Goal: Information Seeking & Learning: Learn about a topic

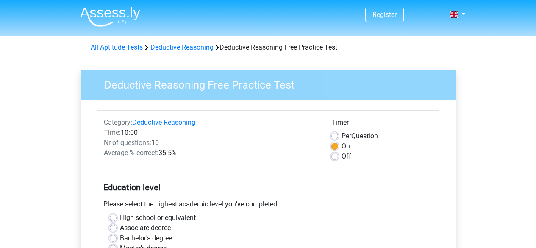
scroll to position [144, 0]
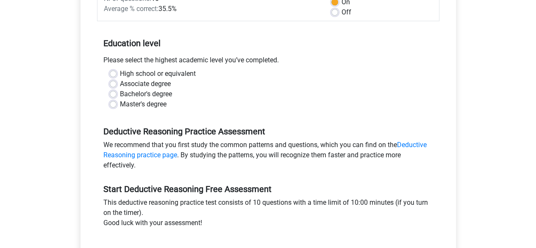
click at [120, 93] on label "Bachelor's degree" at bounding box center [146, 94] width 52 height 10
click at [112, 93] on input "Bachelor's degree" at bounding box center [113, 93] width 7 height 8
radio input "true"
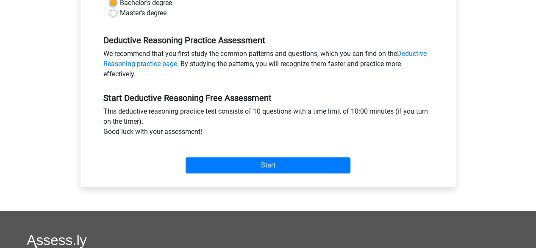
scroll to position [236, 0]
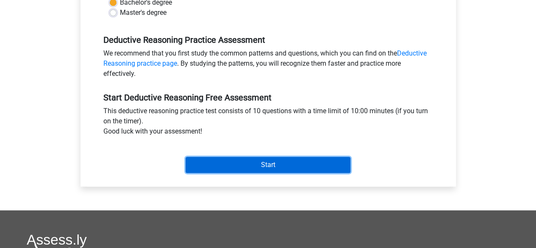
click at [268, 163] on input "Start" at bounding box center [268, 165] width 165 height 16
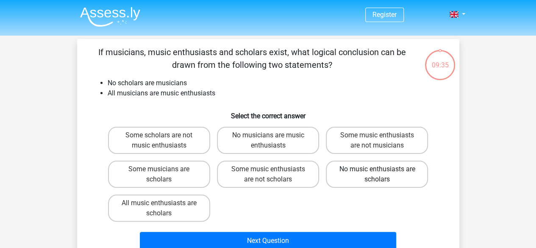
click at [386, 176] on label "No music enthusiasts are scholars" at bounding box center [377, 174] width 102 height 27
click at [383, 175] on input "No music enthusiasts are scholars" at bounding box center [380, 172] width 6 height 6
radio input "true"
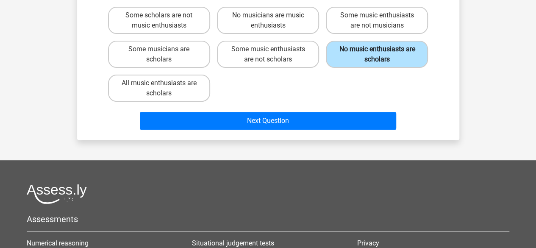
scroll to position [121, 0]
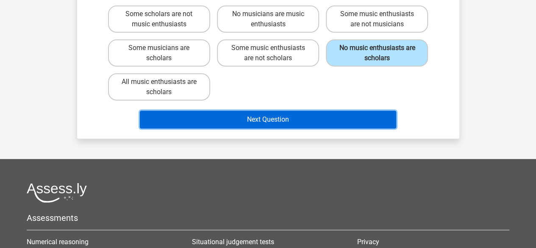
click at [297, 123] on button "Next Question" at bounding box center [268, 120] width 257 height 18
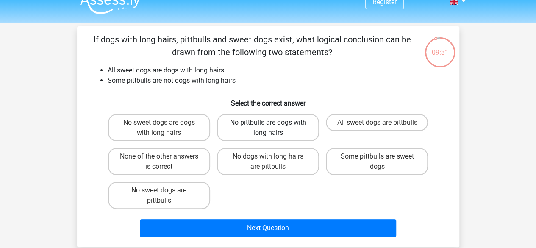
scroll to position [12, 0]
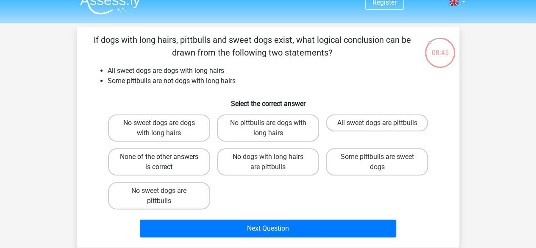
click at [184, 164] on label "None of the other answers is correct" at bounding box center [159, 161] width 102 height 27
click at [165, 162] on input "None of the other answers is correct" at bounding box center [162, 160] width 6 height 6
radio input "true"
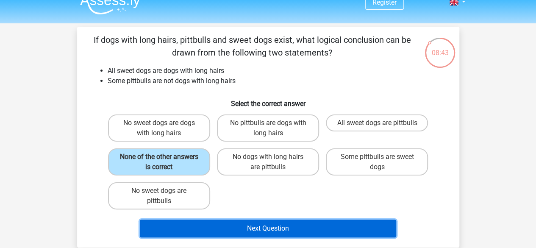
click at [300, 230] on button "Next Question" at bounding box center [268, 229] width 257 height 18
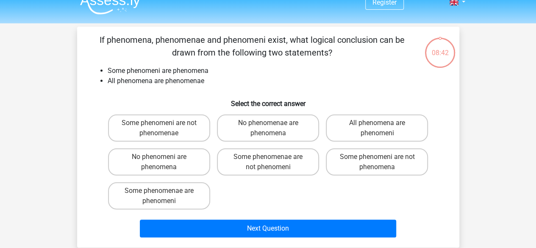
scroll to position [39, 0]
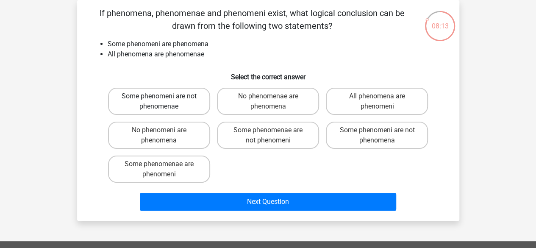
click at [170, 99] on label "Some phenomeni are not phenomenae" at bounding box center [159, 101] width 102 height 27
click at [165, 99] on input "Some phenomeni are not phenomenae" at bounding box center [162, 99] width 6 height 6
radio input "true"
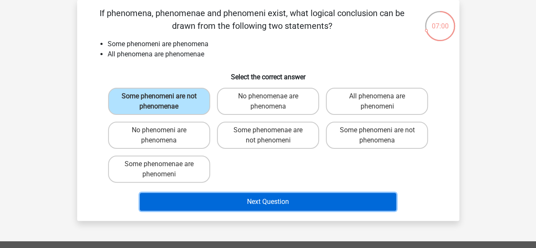
click at [236, 201] on button "Next Question" at bounding box center [268, 202] width 257 height 18
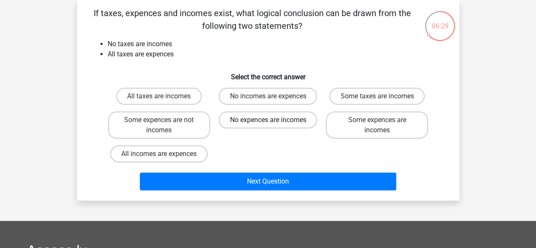
click at [259, 117] on label "No expences are incomes" at bounding box center [268, 120] width 98 height 17
click at [268, 120] on input "No expences are incomes" at bounding box center [271, 123] width 6 height 6
radio input "true"
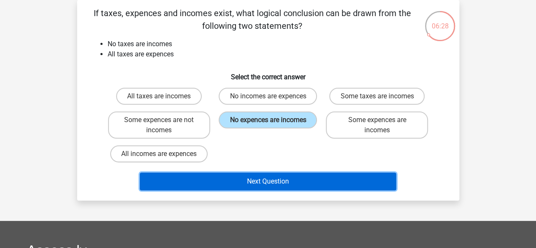
click at [309, 184] on button "Next Question" at bounding box center [268, 182] width 257 height 18
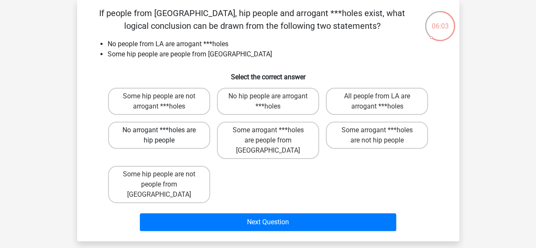
click at [179, 131] on label "No arrogant ***holes are hip people" at bounding box center [159, 135] width 102 height 27
click at [165, 131] on input "No arrogant ***holes are hip people" at bounding box center [162, 133] width 6 height 6
radio input "true"
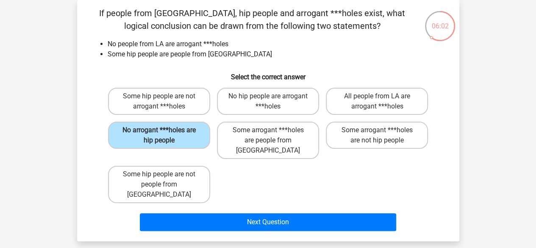
click at [280, 206] on div "Next Question" at bounding box center [268, 220] width 355 height 28
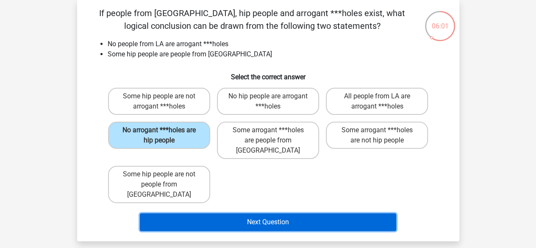
click at [266, 213] on button "Next Question" at bounding box center [268, 222] width 257 height 18
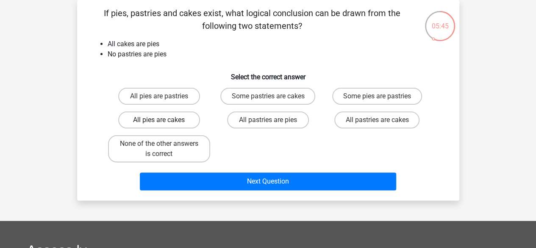
click at [170, 121] on label "All pies are cakes" at bounding box center [159, 120] width 82 height 17
click at [165, 121] on input "All pies are cakes" at bounding box center [162, 123] width 6 height 6
radio input "true"
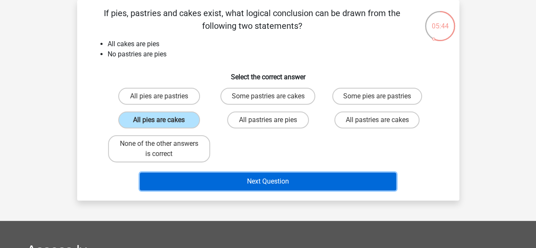
click at [262, 174] on button "Next Question" at bounding box center [268, 182] width 257 height 18
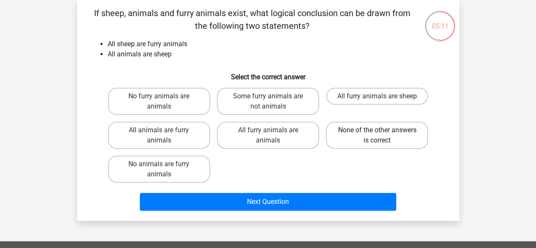
click at [385, 133] on label "None of the other answers is correct" at bounding box center [377, 135] width 102 height 27
click at [383, 133] on input "None of the other answers is correct" at bounding box center [380, 133] width 6 height 6
radio input "true"
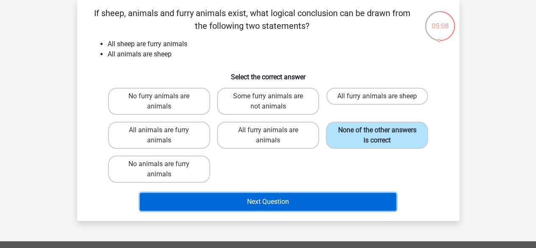
click at [270, 206] on button "Next Question" at bounding box center [268, 202] width 257 height 18
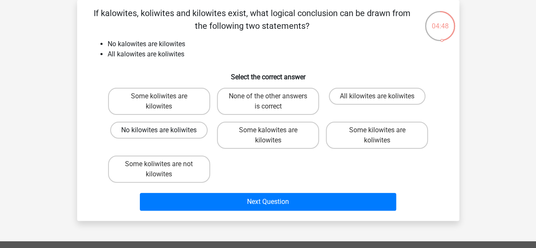
click at [165, 131] on label "No kilowites are koliwites" at bounding box center [159, 130] width 98 height 17
click at [165, 131] on input "No kilowites are koliwites" at bounding box center [162, 133] width 6 height 6
radio input "true"
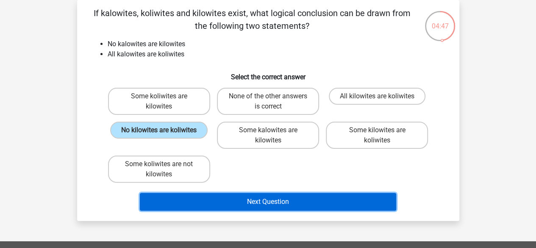
click at [265, 199] on button "Next Question" at bounding box center [268, 202] width 257 height 18
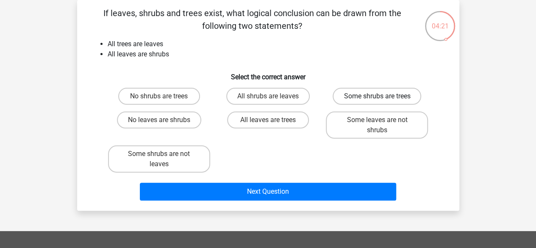
click at [365, 96] on label "Some shrubs are trees" at bounding box center [377, 96] width 89 height 17
click at [377, 96] on input "Some shrubs are trees" at bounding box center [380, 99] width 6 height 6
radio input "true"
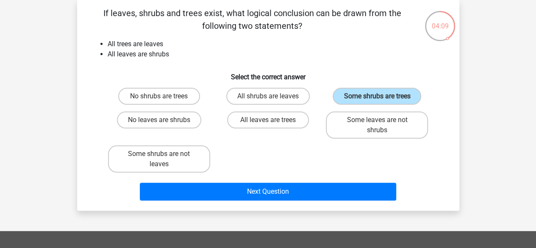
click at [272, 98] on input "All shrubs are leaves" at bounding box center [271, 99] width 6 height 6
radio input "true"
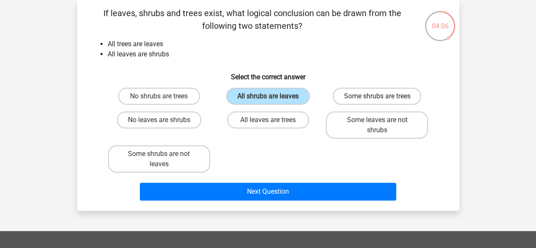
click at [369, 90] on label "Some shrubs are trees" at bounding box center [377, 96] width 89 height 17
click at [377, 96] on input "Some shrubs are trees" at bounding box center [380, 99] width 6 height 6
radio input "true"
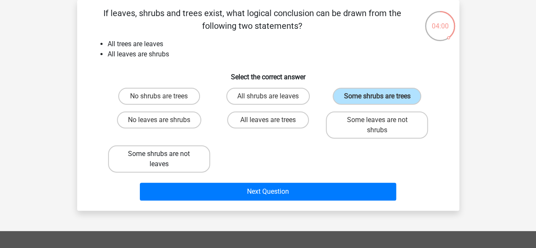
click at [176, 151] on label "Some shrubs are not leaves" at bounding box center [159, 158] width 102 height 27
click at [165, 154] on input "Some shrubs are not leaves" at bounding box center [162, 157] width 6 height 6
radio input "true"
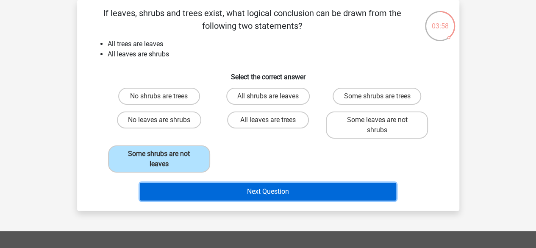
click at [262, 192] on button "Next Question" at bounding box center [268, 192] width 257 height 18
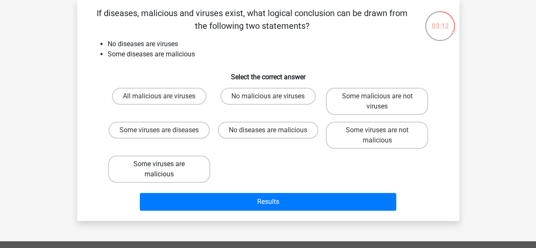
drag, startPoint x: 194, startPoint y: 173, endPoint x: 172, endPoint y: 170, distance: 22.1
click at [172, 170] on label "Some viruses are malicious" at bounding box center [159, 169] width 102 height 27
click at [165, 170] on input "Some viruses are malicious" at bounding box center [162, 167] width 6 height 6
radio input "true"
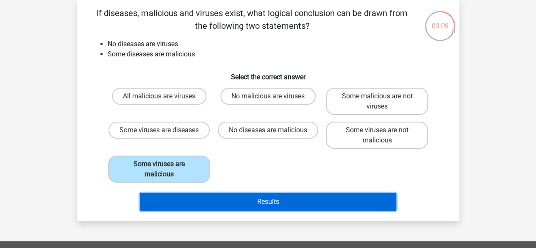
click at [225, 197] on button "Results" at bounding box center [268, 202] width 257 height 18
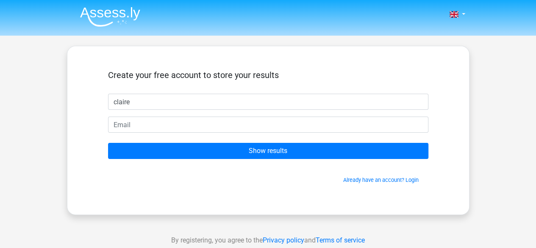
type input "Claire"
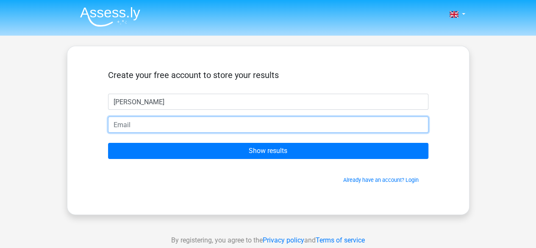
click at [168, 125] on input "email" at bounding box center [268, 125] width 321 height 16
type input "claireonlineshopping@gmail.com"
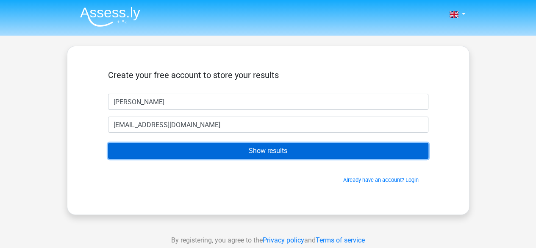
click at [261, 146] on input "Show results" at bounding box center [268, 151] width 321 height 16
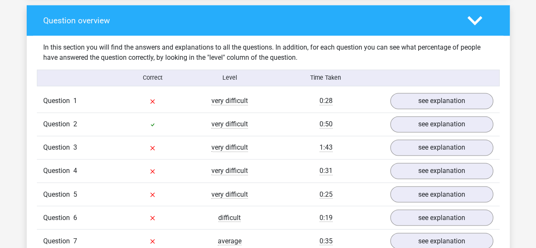
scroll to position [622, 0]
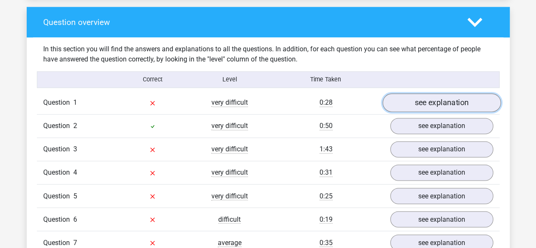
click at [424, 103] on link "see explanation" at bounding box center [441, 103] width 118 height 19
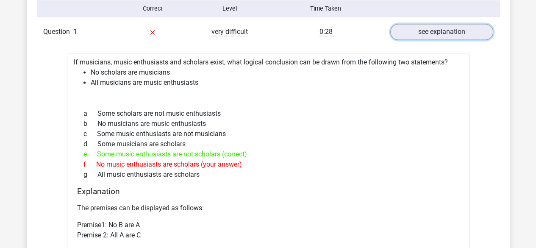
scroll to position [692, 0]
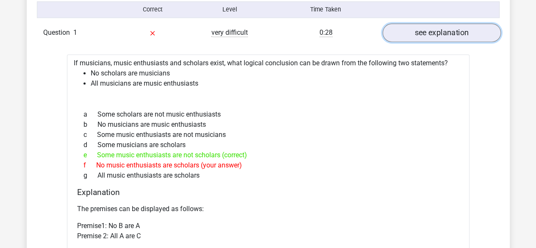
click at [437, 31] on link "see explanation" at bounding box center [441, 33] width 118 height 19
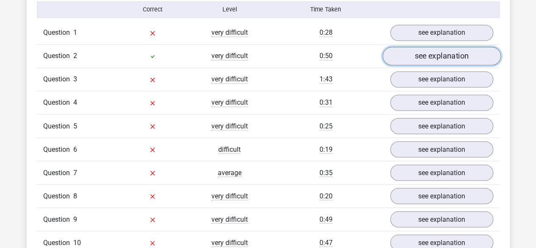
click at [430, 57] on link "see explanation" at bounding box center [441, 56] width 118 height 19
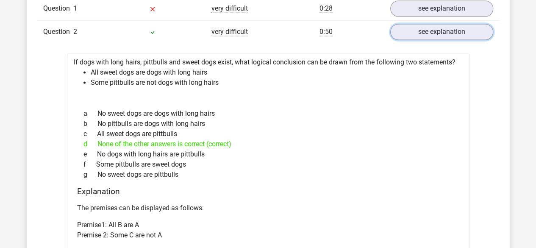
scroll to position [706, 0]
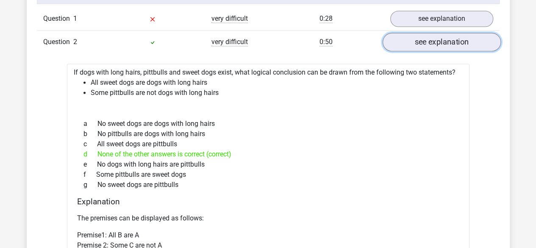
click at [424, 41] on link "see explanation" at bounding box center [441, 42] width 118 height 19
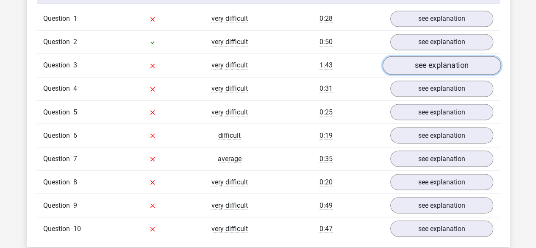
click at [426, 61] on link "see explanation" at bounding box center [441, 65] width 118 height 19
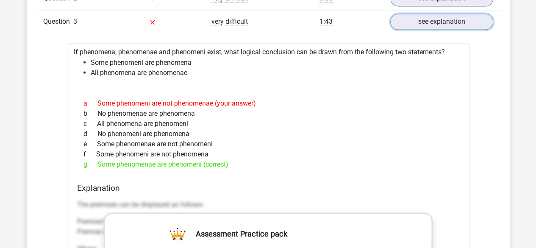
scroll to position [751, 0]
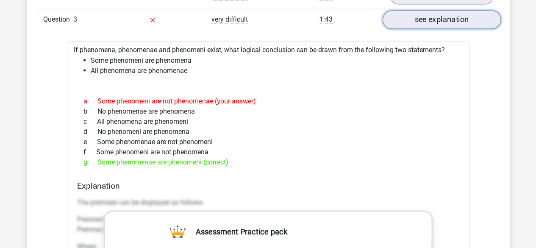
click at [429, 11] on link "see explanation" at bounding box center [441, 20] width 118 height 19
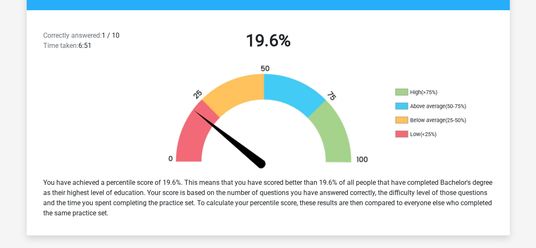
scroll to position [205, 0]
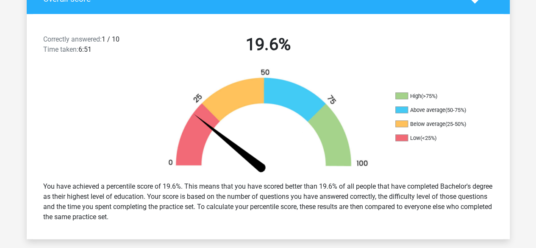
scroll to position [202, 0]
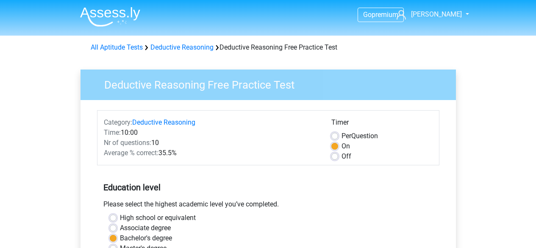
scroll to position [236, 0]
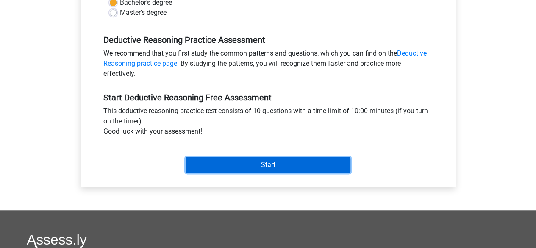
click at [295, 159] on input "Start" at bounding box center [268, 165] width 165 height 16
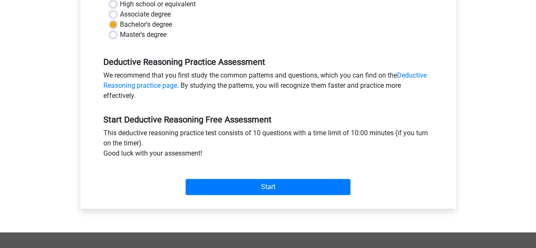
scroll to position [215, 0]
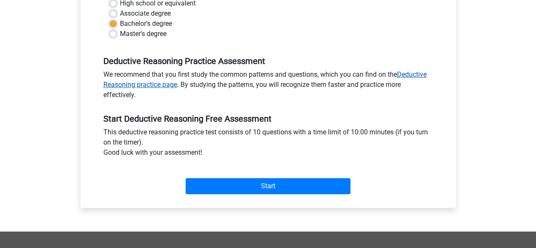
click at [159, 86] on link "Deductive Reasoning practice page" at bounding box center [264, 79] width 323 height 18
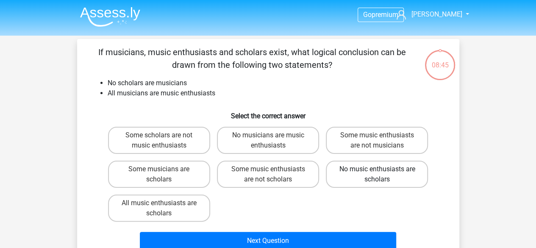
click at [373, 165] on label "No music enthusiasts are scholars" at bounding box center [377, 174] width 102 height 27
click at [377, 169] on input "No music enthusiasts are scholars" at bounding box center [380, 172] width 6 height 6
radio input "true"
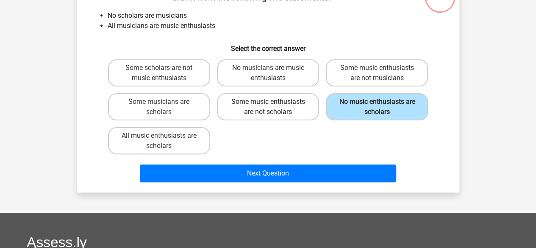
scroll to position [68, 0]
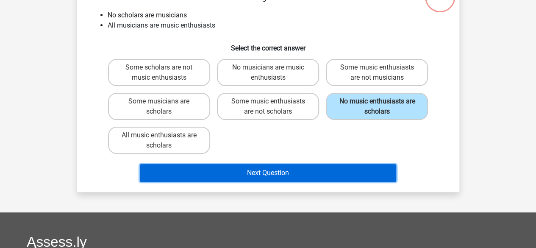
click at [261, 173] on button "Next Question" at bounding box center [268, 173] width 257 height 18
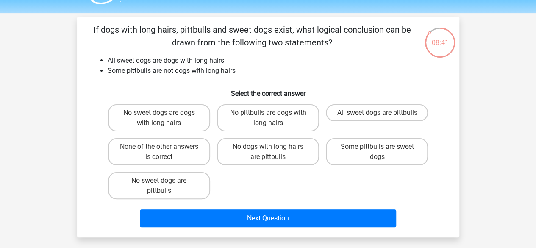
scroll to position [22, 0]
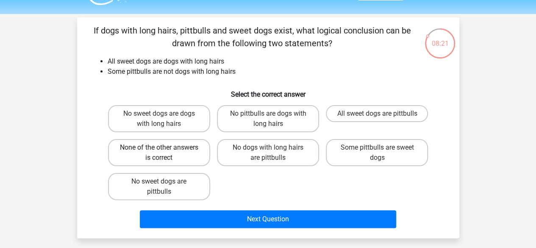
click at [150, 148] on label "None of the other answers is correct" at bounding box center [159, 152] width 102 height 27
click at [159, 148] on input "None of the other answers is correct" at bounding box center [162, 151] width 6 height 6
radio input "true"
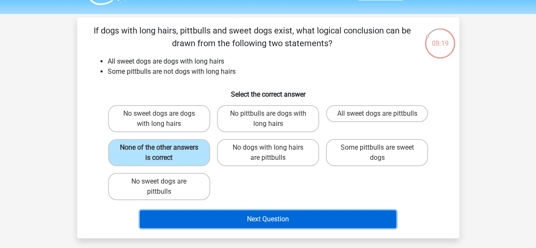
click at [328, 225] on button "Next Question" at bounding box center [268, 219] width 257 height 18
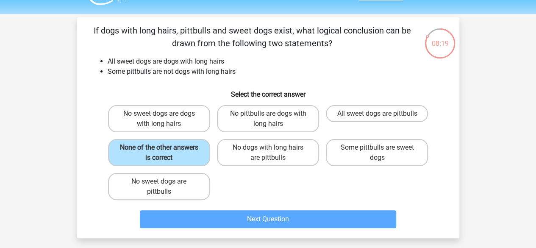
scroll to position [39, 0]
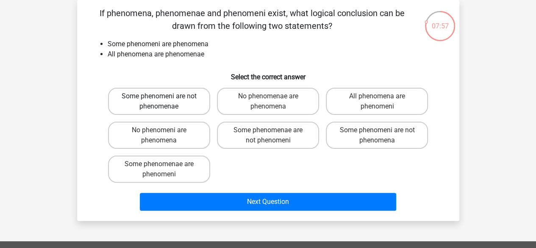
click at [168, 93] on label "Some phenomeni are not phenomenae" at bounding box center [159, 101] width 102 height 27
click at [165, 96] on input "Some phenomeni are not phenomenae" at bounding box center [162, 99] width 6 height 6
radio input "true"
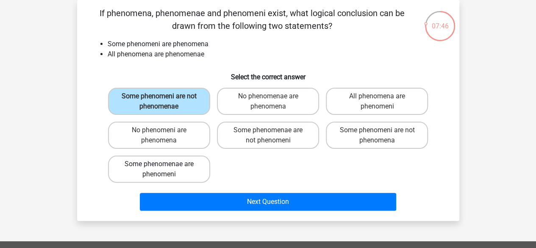
click at [153, 163] on label "Some phenomenae are phenomeni" at bounding box center [159, 169] width 102 height 27
click at [159, 164] on input "Some phenomenae are phenomeni" at bounding box center [162, 167] width 6 height 6
radio input "true"
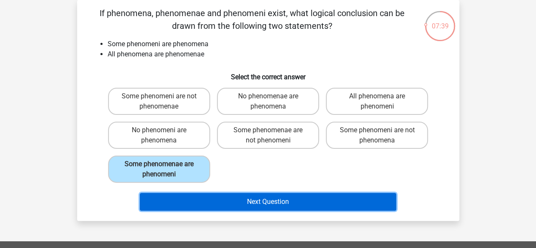
click at [339, 198] on button "Next Question" at bounding box center [268, 202] width 257 height 18
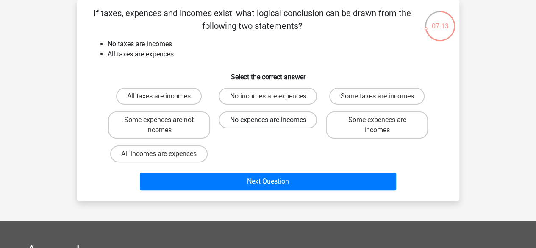
click at [280, 121] on label "No expences are incomes" at bounding box center [268, 120] width 98 height 17
click at [273, 121] on input "No expences are incomes" at bounding box center [271, 123] width 6 height 6
radio input "true"
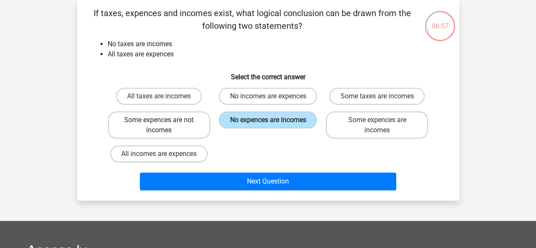
click at [185, 128] on label "Some expences are not incomes" at bounding box center [159, 125] width 102 height 27
click at [165, 125] on input "Some expences are not incomes" at bounding box center [162, 123] width 6 height 6
radio input "true"
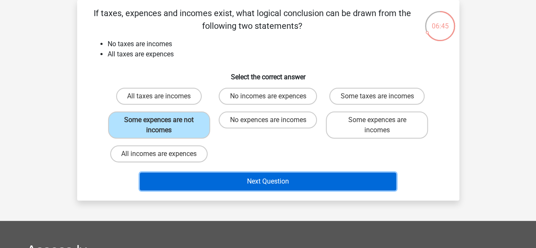
click at [296, 179] on button "Next Question" at bounding box center [268, 182] width 257 height 18
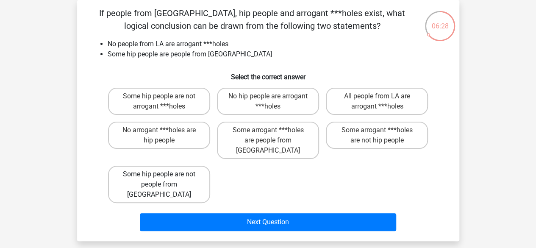
click at [117, 170] on label "Some hip people are not people from LA" at bounding box center [159, 184] width 102 height 37
click at [159, 174] on input "Some hip people are not people from LA" at bounding box center [162, 177] width 6 height 6
radio input "true"
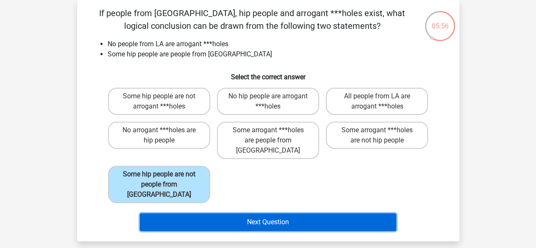
click at [297, 213] on button "Next Question" at bounding box center [268, 222] width 257 height 18
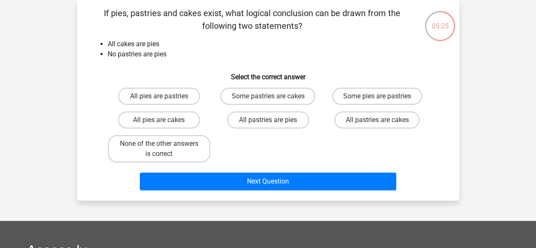
click at [160, 149] on input "None of the other answers is correct" at bounding box center [162, 147] width 6 height 6
radio input "true"
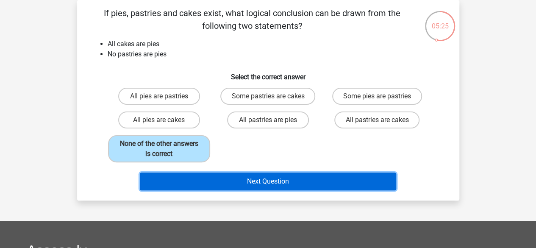
click at [267, 179] on button "Next Question" at bounding box center [268, 182] width 257 height 18
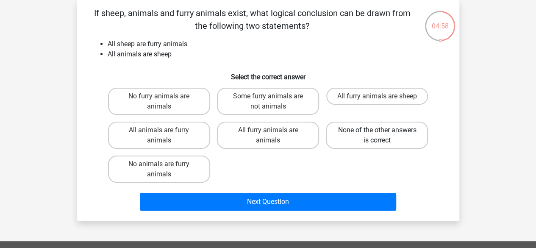
click at [379, 125] on label "None of the other answers is correct" at bounding box center [377, 135] width 102 height 27
click at [379, 130] on input "None of the other answers is correct" at bounding box center [380, 133] width 6 height 6
radio input "true"
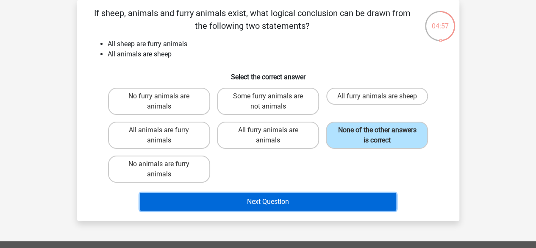
click at [296, 203] on button "Next Question" at bounding box center [268, 202] width 257 height 18
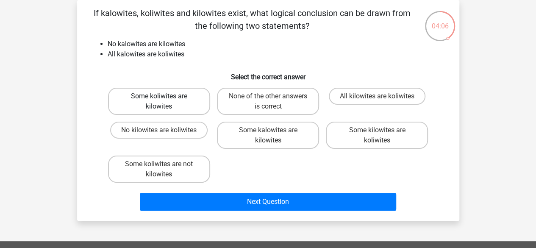
click at [192, 102] on label "Some koliwites are kilowites" at bounding box center [159, 101] width 102 height 27
click at [165, 102] on input "Some koliwites are kilowites" at bounding box center [162, 99] width 6 height 6
radio input "true"
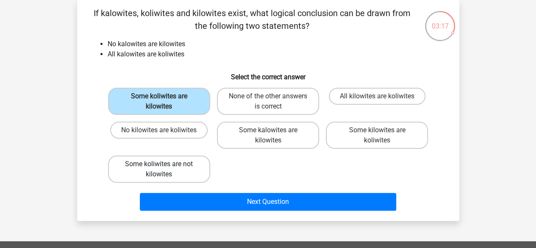
click at [178, 165] on label "Some koliwites are not kilowites" at bounding box center [159, 169] width 102 height 27
click at [165, 165] on input "Some koliwites are not kilowites" at bounding box center [162, 167] width 6 height 6
radio input "true"
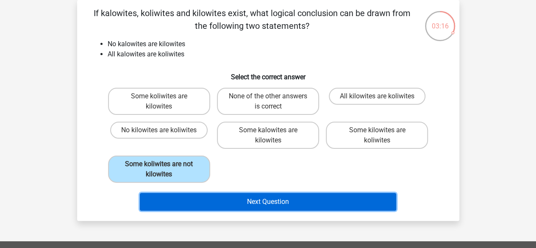
click at [281, 201] on button "Next Question" at bounding box center [268, 202] width 257 height 18
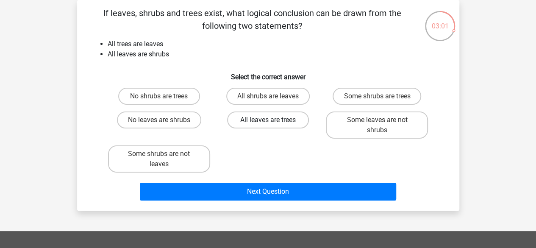
click at [287, 122] on label "All leaves are trees" at bounding box center [268, 120] width 82 height 17
click at [273, 122] on input "All leaves are trees" at bounding box center [271, 123] width 6 height 6
radio input "true"
click at [383, 93] on label "Some shrubs are trees" at bounding box center [377, 96] width 89 height 17
click at [383, 96] on input "Some shrubs are trees" at bounding box center [380, 99] width 6 height 6
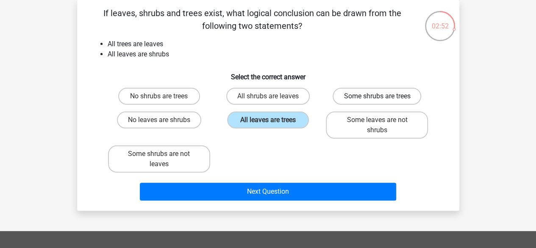
radio input "true"
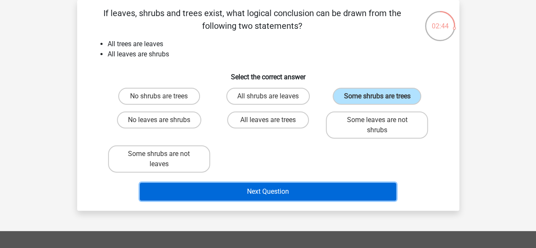
click at [270, 187] on button "Next Question" at bounding box center [268, 192] width 257 height 18
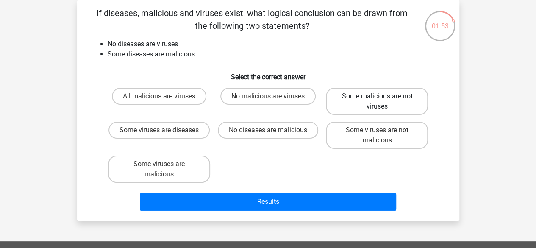
click at [379, 108] on label "Some malicious are not viruses" at bounding box center [377, 101] width 102 height 27
click at [379, 102] on input "Some malicious are not viruses" at bounding box center [380, 99] width 6 height 6
radio input "true"
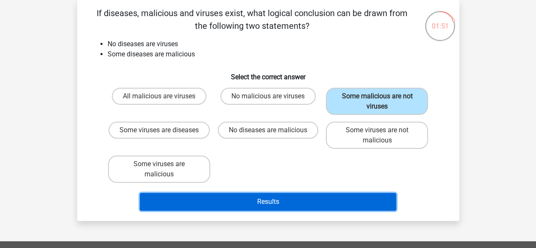
click at [295, 201] on button "Results" at bounding box center [268, 202] width 257 height 18
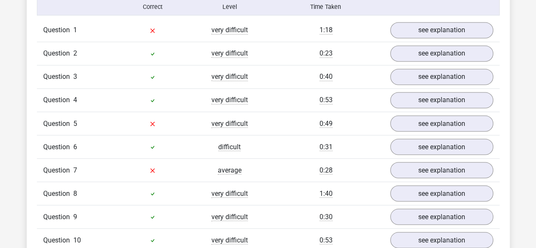
scroll to position [694, 0]
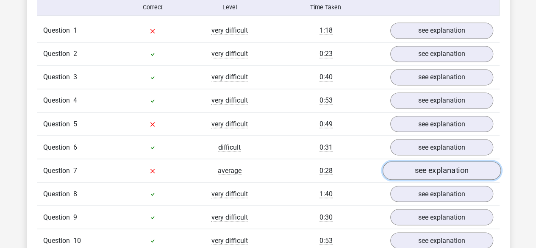
click at [416, 170] on link "see explanation" at bounding box center [441, 171] width 118 height 19
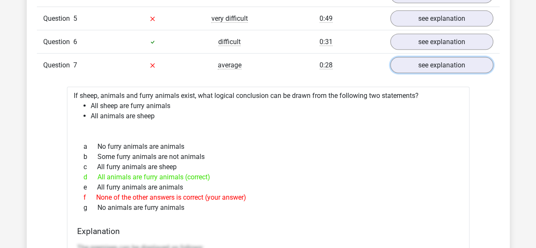
scroll to position [800, 0]
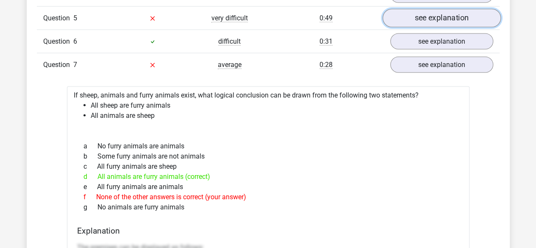
click at [446, 16] on link "see explanation" at bounding box center [441, 18] width 118 height 19
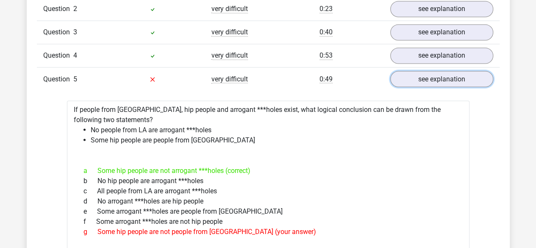
scroll to position [738, 0]
click at [440, 73] on link "see explanation" at bounding box center [441, 79] width 118 height 19
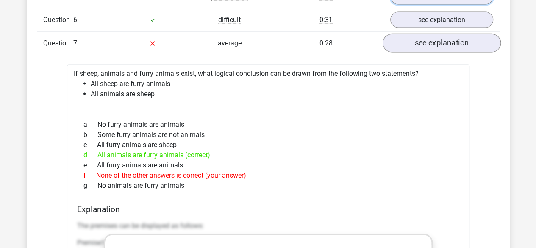
scroll to position [822, 0]
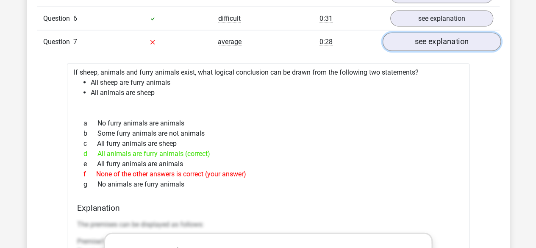
click at [442, 37] on link "see explanation" at bounding box center [441, 42] width 118 height 19
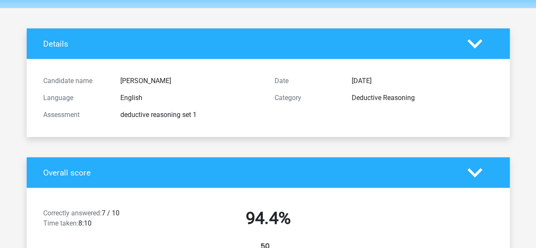
scroll to position [0, 0]
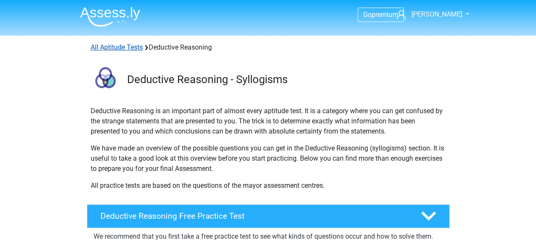
click at [112, 48] on link "All Aptitude Tests" at bounding box center [117, 47] width 52 height 8
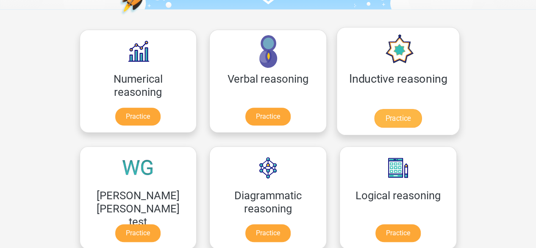
scroll to position [110, 0]
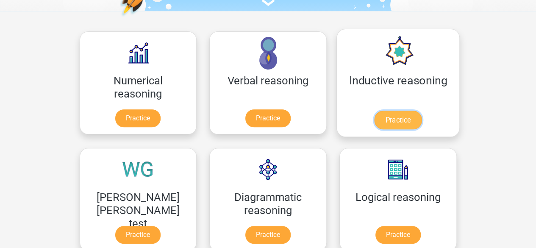
click at [374, 124] on link "Practice" at bounding box center [397, 120] width 47 height 19
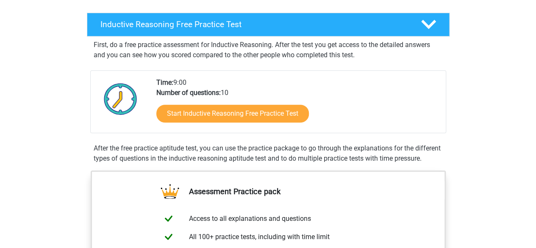
scroll to position [127, 0]
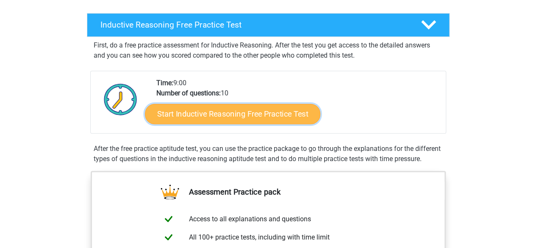
click at [230, 109] on link "Start Inductive Reasoning Free Practice Test" at bounding box center [233, 113] width 176 height 20
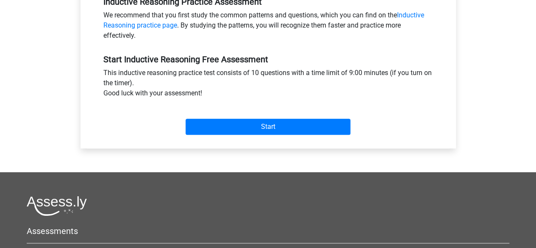
scroll to position [275, 0]
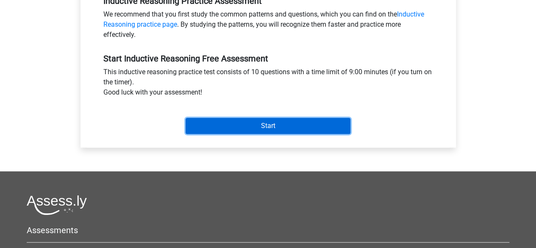
click at [235, 118] on input "Start" at bounding box center [268, 126] width 165 height 16
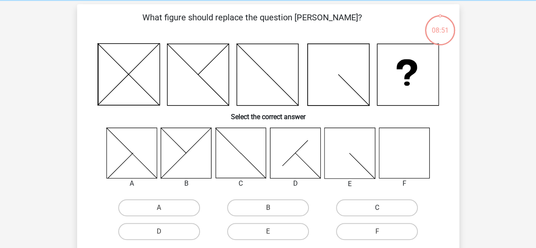
scroll to position [35, 0]
click at [366, 226] on label "F" at bounding box center [377, 231] width 82 height 17
click at [377, 231] on input "F" at bounding box center [380, 234] width 6 height 6
radio input "true"
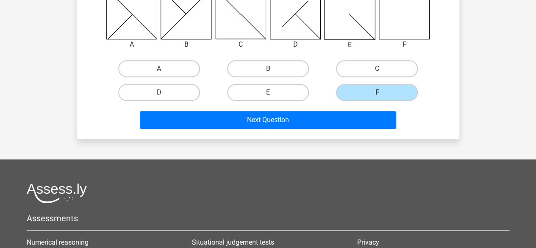
scroll to position [189, 0]
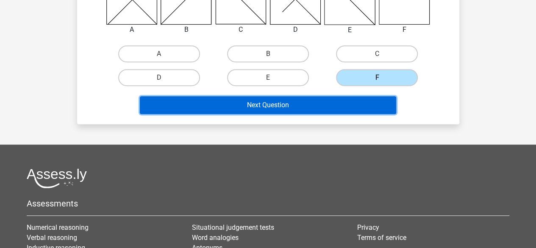
click at [302, 106] on button "Next Question" at bounding box center [268, 105] width 257 height 18
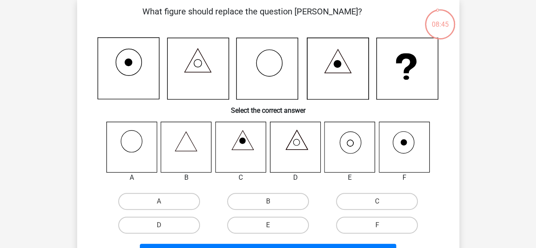
scroll to position [40, 0]
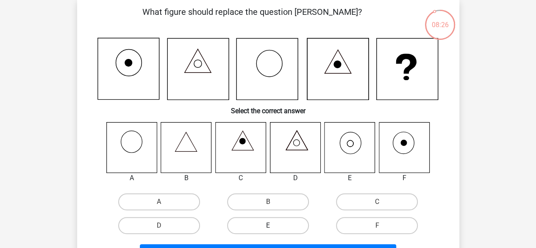
click at [284, 225] on label "E" at bounding box center [268, 225] width 82 height 17
click at [273, 226] on input "E" at bounding box center [271, 229] width 6 height 6
radio input "true"
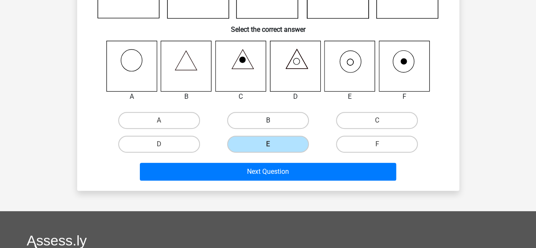
scroll to position [124, 0]
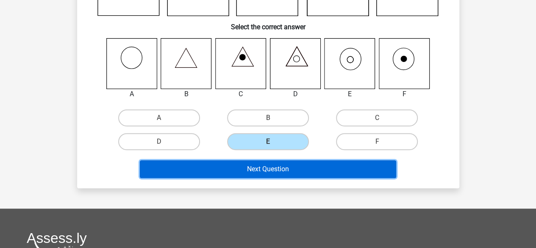
click at [290, 174] on button "Next Question" at bounding box center [268, 169] width 257 height 18
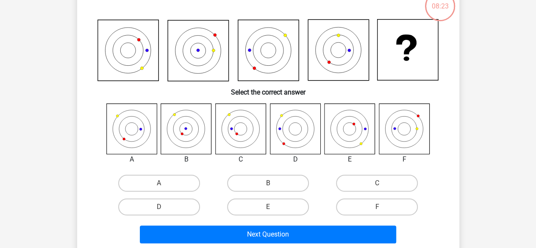
scroll to position [39, 0]
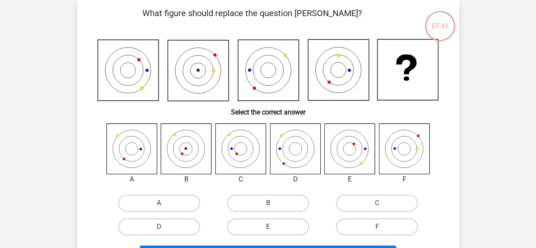
click at [273, 205] on input "B" at bounding box center [271, 206] width 6 height 6
radio input "true"
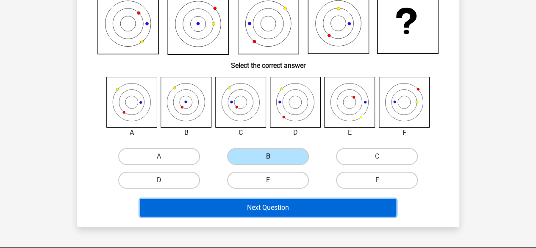
click at [273, 205] on button "Next Question" at bounding box center [268, 208] width 257 height 18
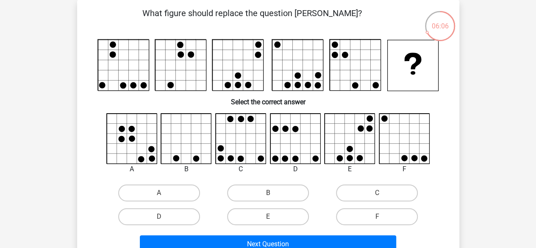
click at [252, 122] on icon at bounding box center [241, 139] width 50 height 50
click at [384, 193] on label "C" at bounding box center [377, 192] width 82 height 17
click at [383, 193] on input "C" at bounding box center [380, 196] width 6 height 6
radio input "true"
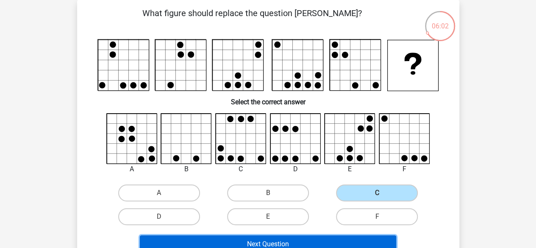
click at [293, 239] on button "Next Question" at bounding box center [268, 244] width 257 height 18
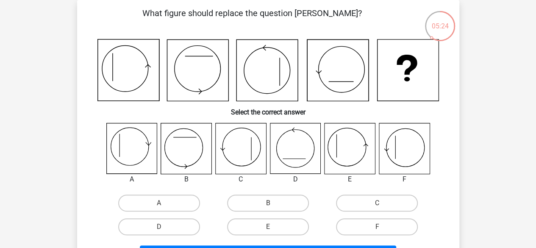
click at [352, 143] on icon at bounding box center [350, 148] width 50 height 50
click at [270, 226] on label "E" at bounding box center [268, 226] width 82 height 17
click at [270, 227] on input "E" at bounding box center [271, 230] width 6 height 6
radio input "true"
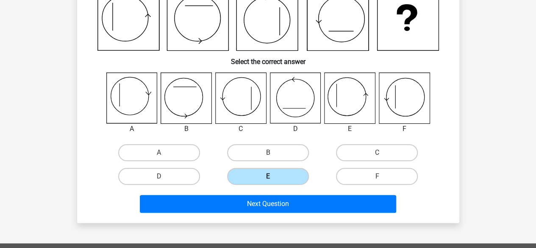
scroll to position [91, 0]
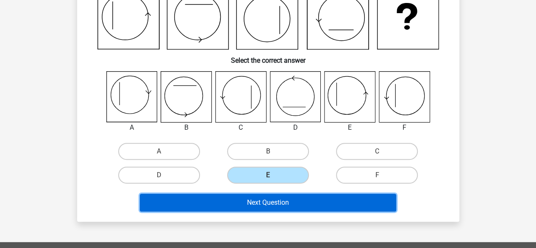
click at [288, 201] on button "Next Question" at bounding box center [268, 203] width 257 height 18
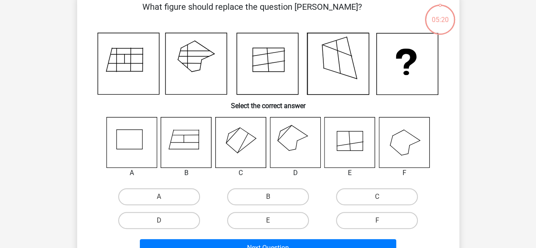
scroll to position [39, 0]
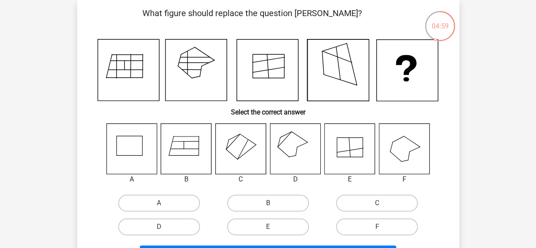
click at [293, 145] on icon at bounding box center [295, 148] width 50 height 50
click at [169, 224] on label "D" at bounding box center [159, 226] width 82 height 17
click at [165, 227] on input "D" at bounding box center [162, 230] width 6 height 6
radio input "true"
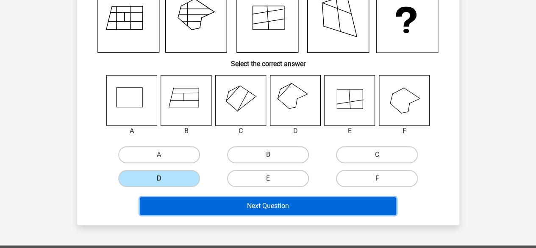
click at [224, 208] on button "Next Question" at bounding box center [268, 206] width 257 height 18
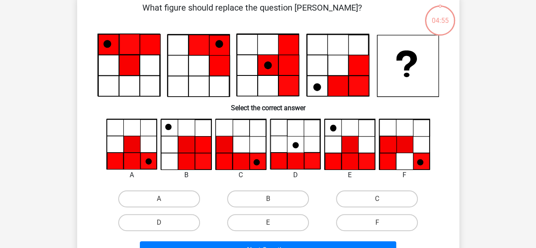
scroll to position [39, 0]
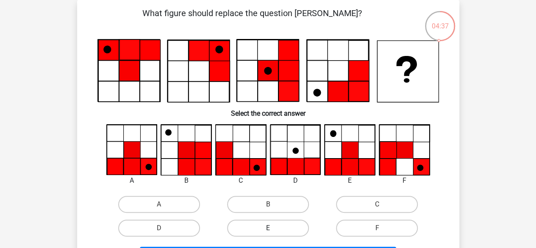
click at [262, 226] on label "E" at bounding box center [268, 228] width 82 height 17
click at [268, 228] on input "E" at bounding box center [271, 231] width 6 height 6
radio input "true"
click at [170, 206] on label "A" at bounding box center [159, 204] width 82 height 17
click at [165, 206] on input "A" at bounding box center [162, 207] width 6 height 6
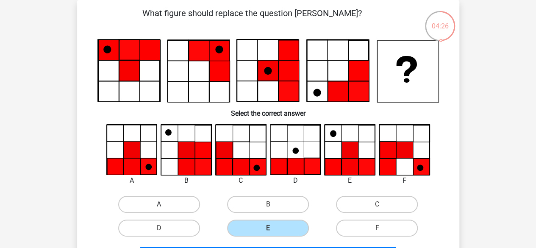
radio input "true"
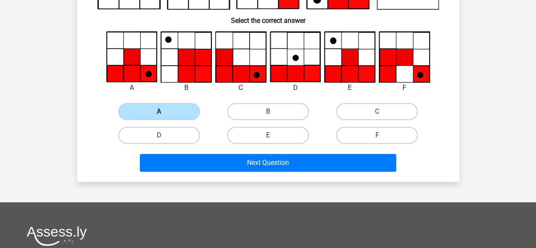
scroll to position [133, 0]
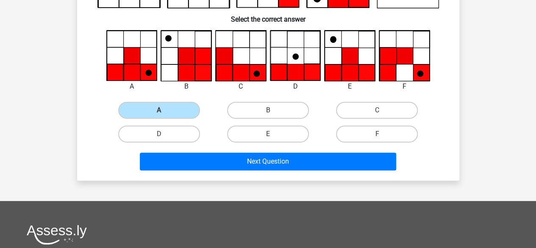
click at [274, 151] on div "Next Question" at bounding box center [268, 160] width 355 height 28
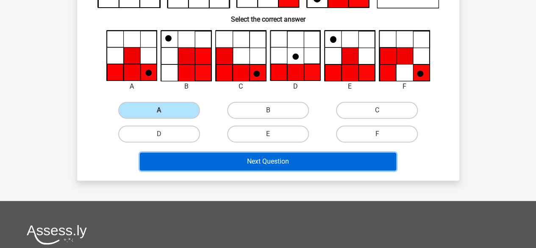
click at [270, 159] on button "Next Question" at bounding box center [268, 162] width 257 height 18
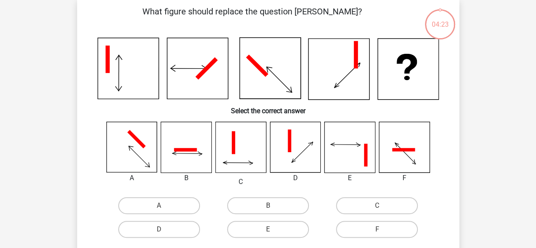
scroll to position [39, 0]
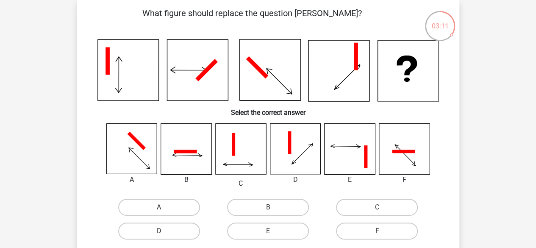
click at [151, 202] on label "A" at bounding box center [159, 207] width 82 height 17
click at [159, 207] on input "A" at bounding box center [162, 210] width 6 height 6
radio input "true"
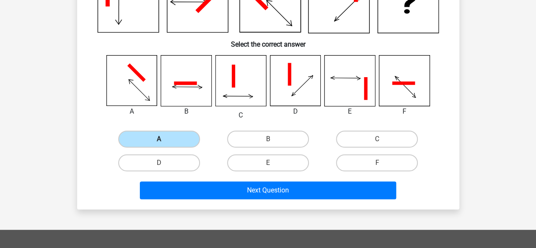
scroll to position [108, 0]
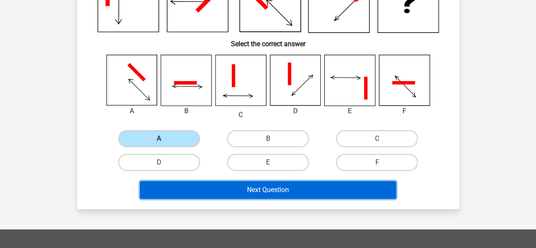
click at [265, 189] on button "Next Question" at bounding box center [268, 190] width 257 height 18
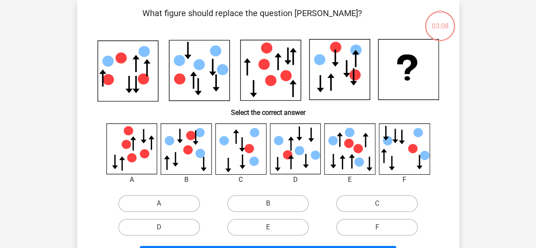
scroll to position [39, 0]
click at [187, 226] on label "D" at bounding box center [159, 227] width 82 height 17
click at [165, 227] on input "D" at bounding box center [162, 230] width 6 height 6
radio input "true"
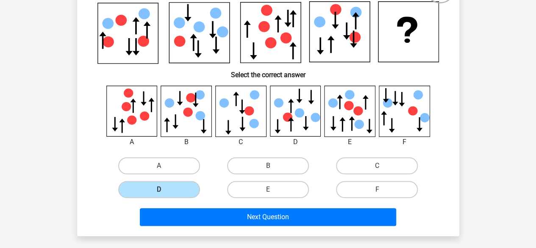
scroll to position [77, 0]
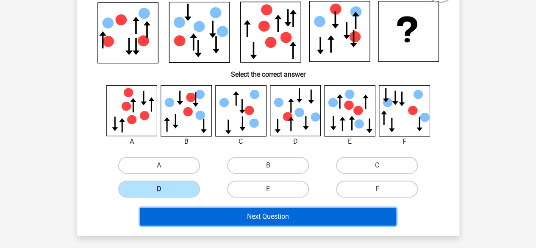
click at [227, 211] on button "Next Question" at bounding box center [268, 217] width 257 height 18
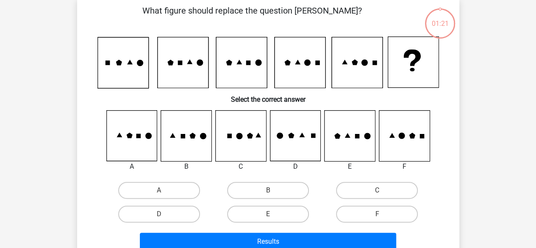
scroll to position [39, 0]
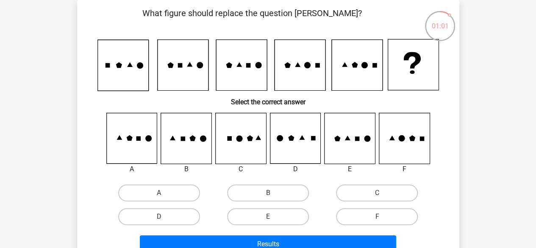
click at [380, 217] on input "F" at bounding box center [380, 220] width 6 height 6
radio input "true"
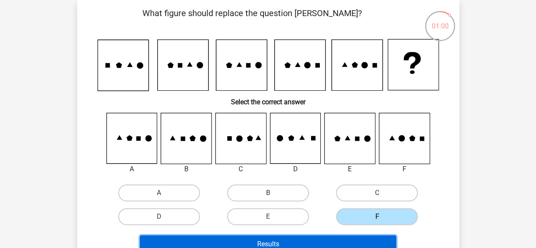
click at [353, 242] on button "Results" at bounding box center [268, 244] width 257 height 18
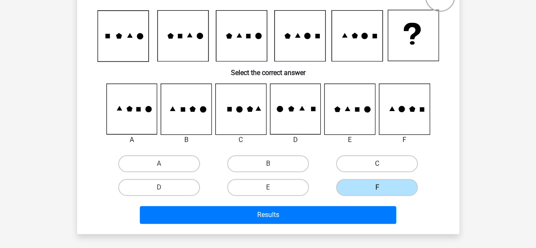
scroll to position [69, 0]
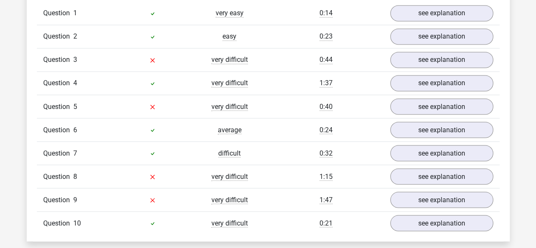
scroll to position [711, 0]
click at [435, 196] on link "see explanation" at bounding box center [441, 199] width 118 height 19
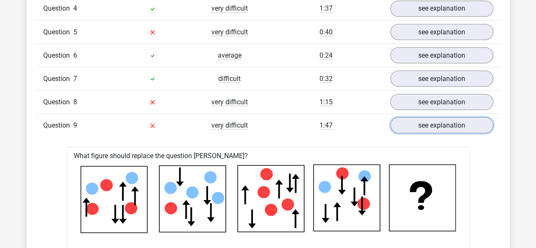
scroll to position [697, 0]
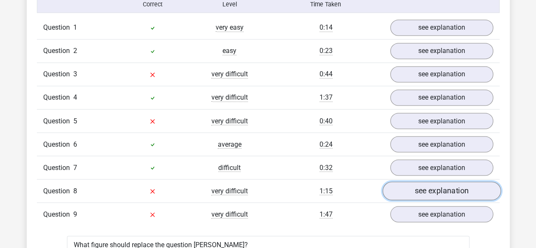
click at [414, 190] on link "see explanation" at bounding box center [441, 191] width 118 height 19
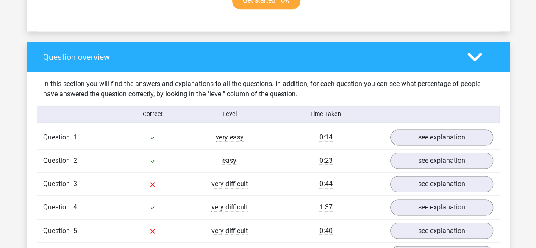
scroll to position [608, 0]
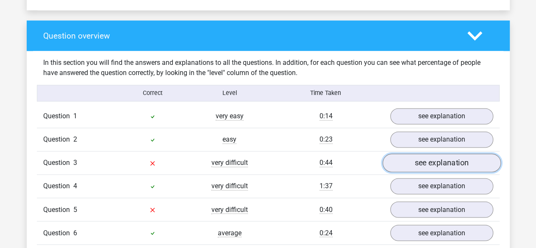
click at [424, 163] on link "see explanation" at bounding box center [441, 163] width 118 height 19
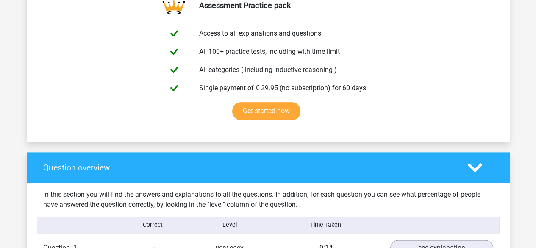
scroll to position [600, 0]
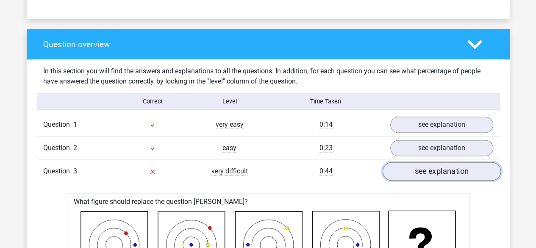
click at [427, 168] on link "see explanation" at bounding box center [441, 171] width 118 height 19
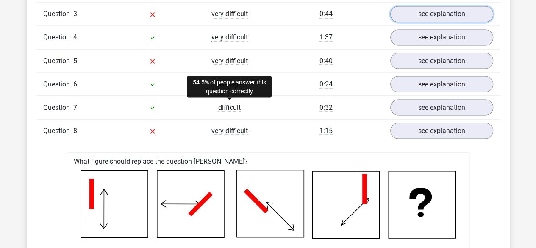
scroll to position [743, 0]
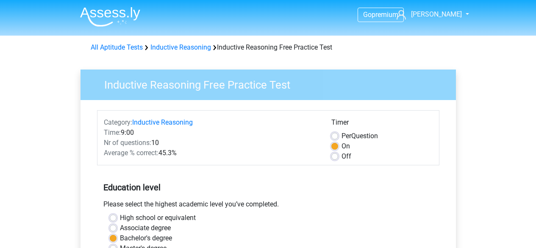
scroll to position [275, 0]
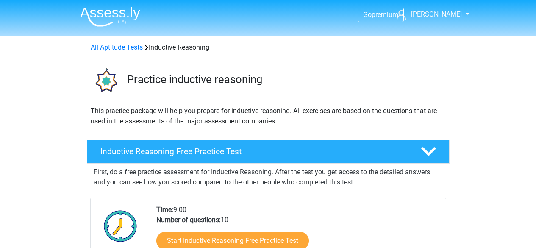
scroll to position [127, 0]
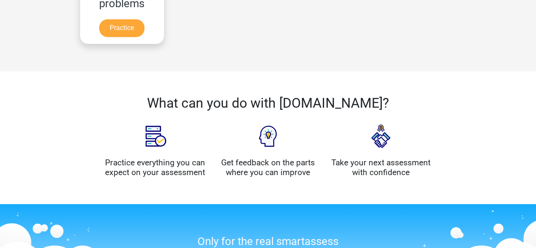
scroll to position [681, 0]
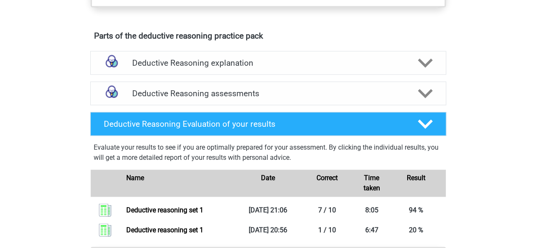
scroll to position [452, 0]
